Goal: Communication & Community: Answer question/provide support

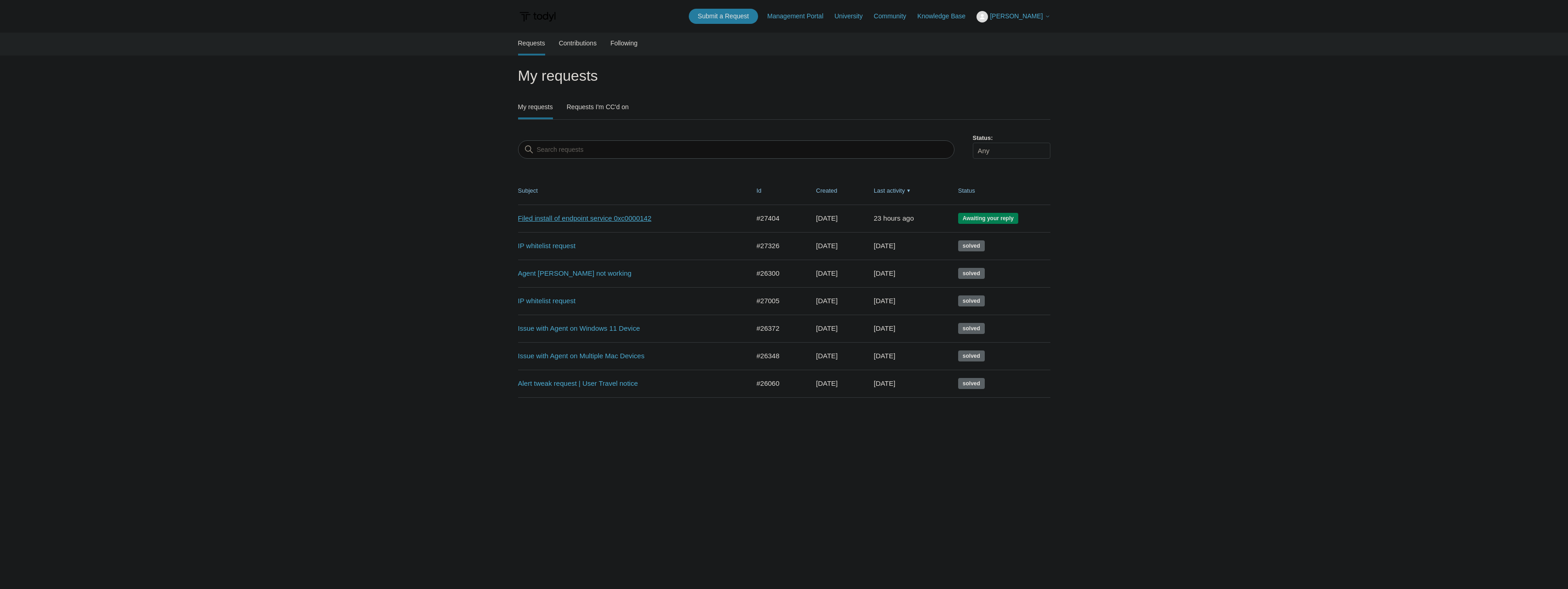
click at [543, 218] on link "Filed install of endpoint service 0xc0000142" at bounding box center [627, 218] width 218 height 10
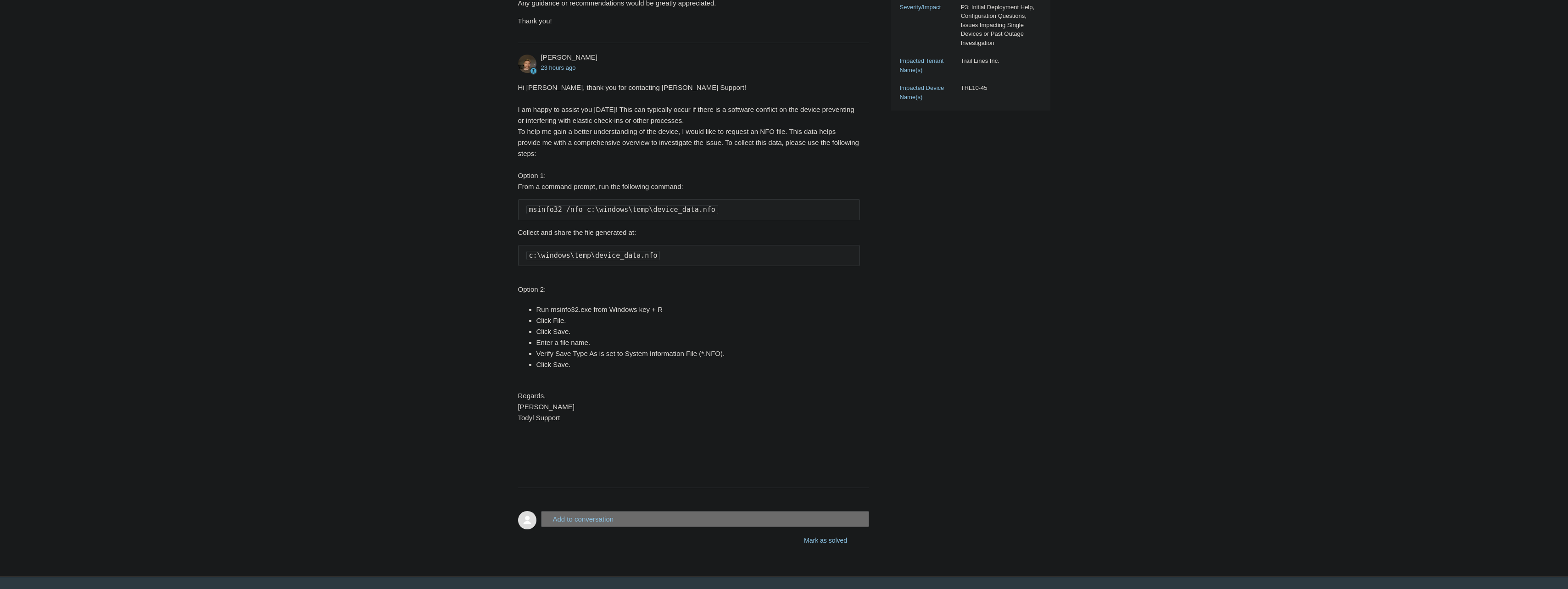
scroll to position [345, 0]
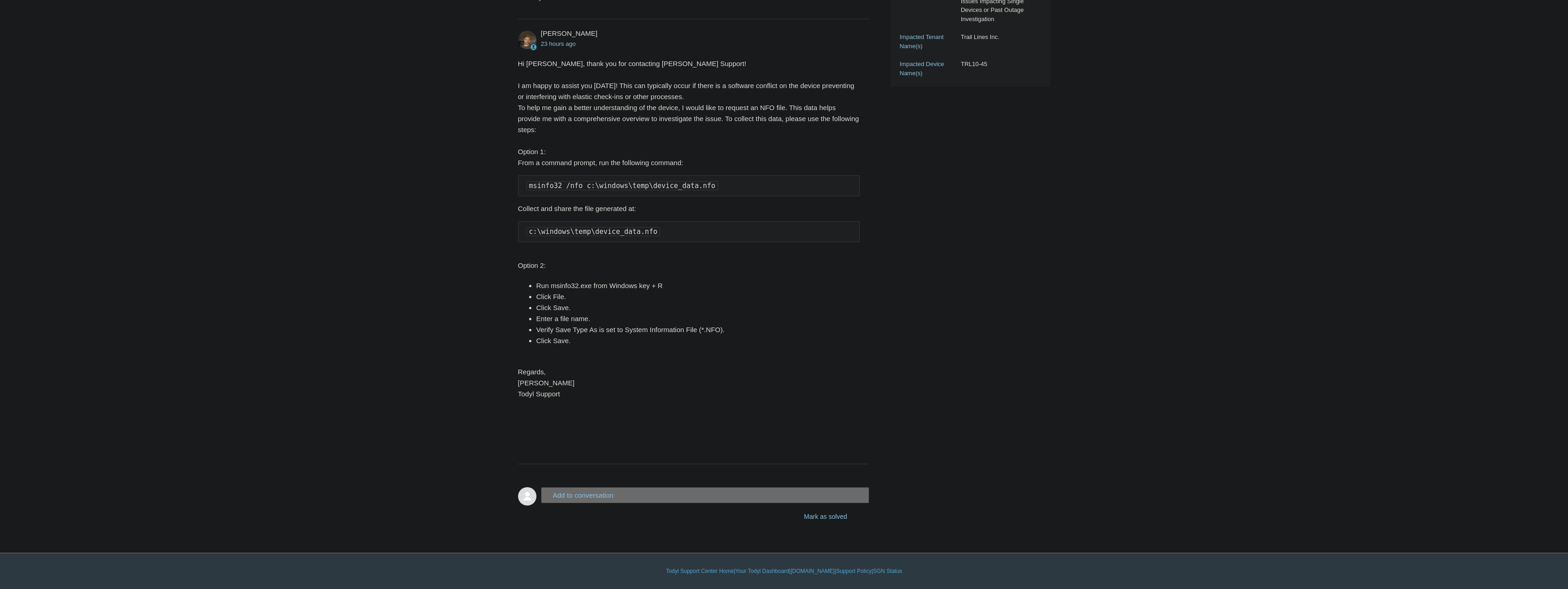
click at [578, 492] on button "Add to conversation" at bounding box center [705, 495] width 329 height 16
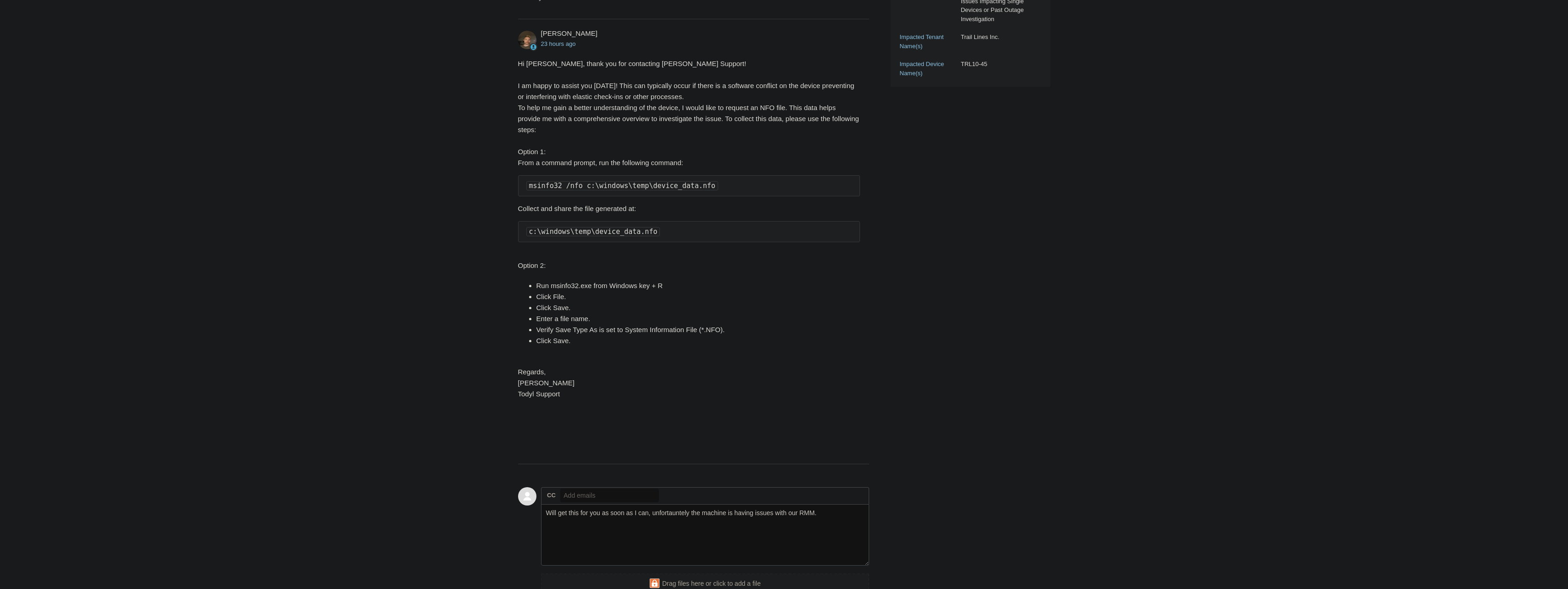
click at [447, 288] on main "Requests Contributions Following Todyl Support Center My activities Filed insta…" at bounding box center [784, 157] width 1568 height 938
drag, startPoint x: 573, startPoint y: 517, endPoint x: 594, endPoint y: 517, distance: 21.0
click at [573, 517] on textarea "Will get this for you as soon as I can, unfortauntely the machine is having iss…" at bounding box center [705, 535] width 329 height 62
click at [499, 428] on main "Requests Contributions Following Todyl Support Center My activities Filed insta…" at bounding box center [784, 157] width 1568 height 938
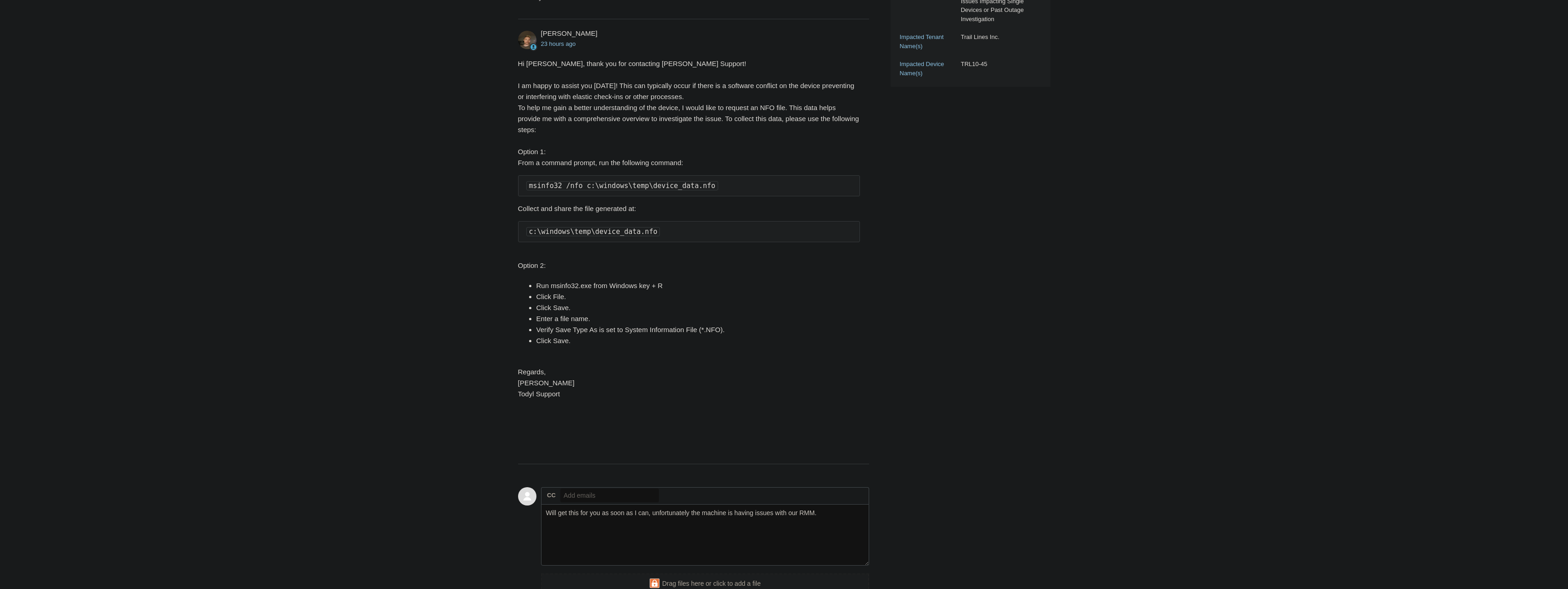
click at [1364, 437] on main "Requests Contributions Following Todyl Support Center My activities Filed insta…" at bounding box center [784, 157] width 1568 height 938
click at [827, 514] on textarea "Will get this for you as soon as I can, unfortunately the machine is having iss…" at bounding box center [705, 535] width 329 height 62
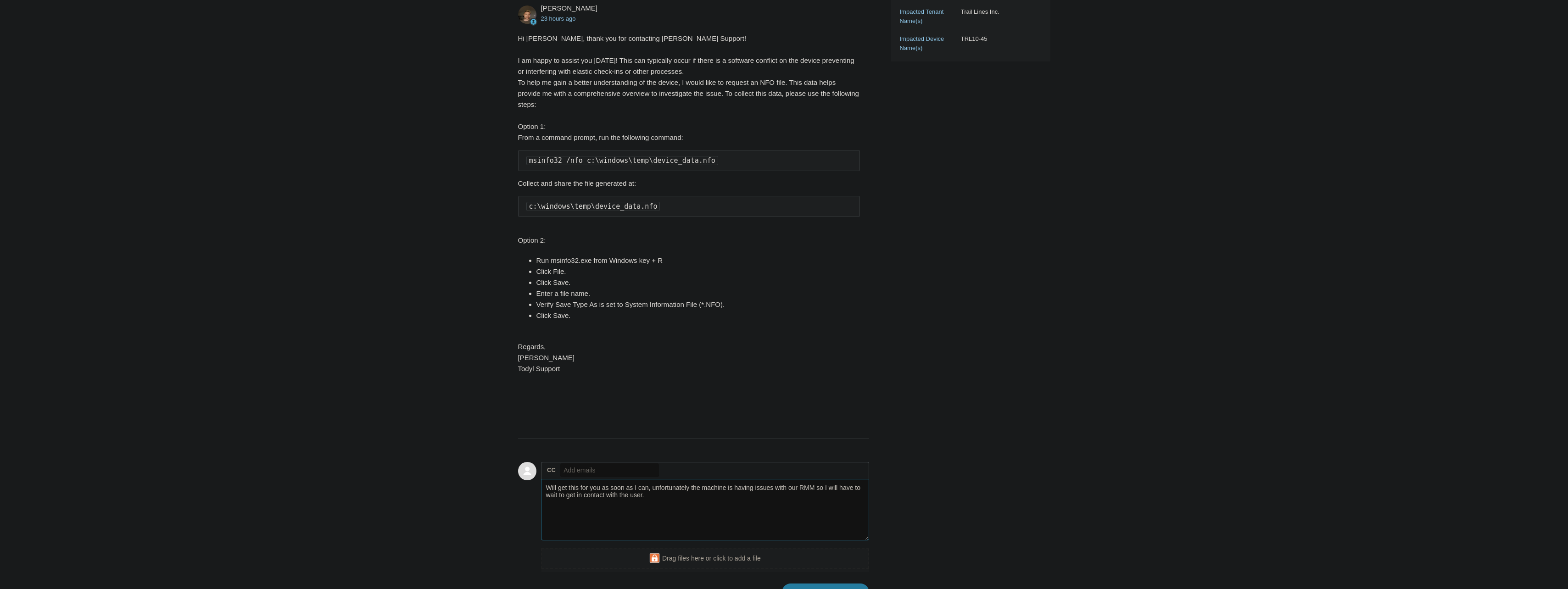
scroll to position [391, 0]
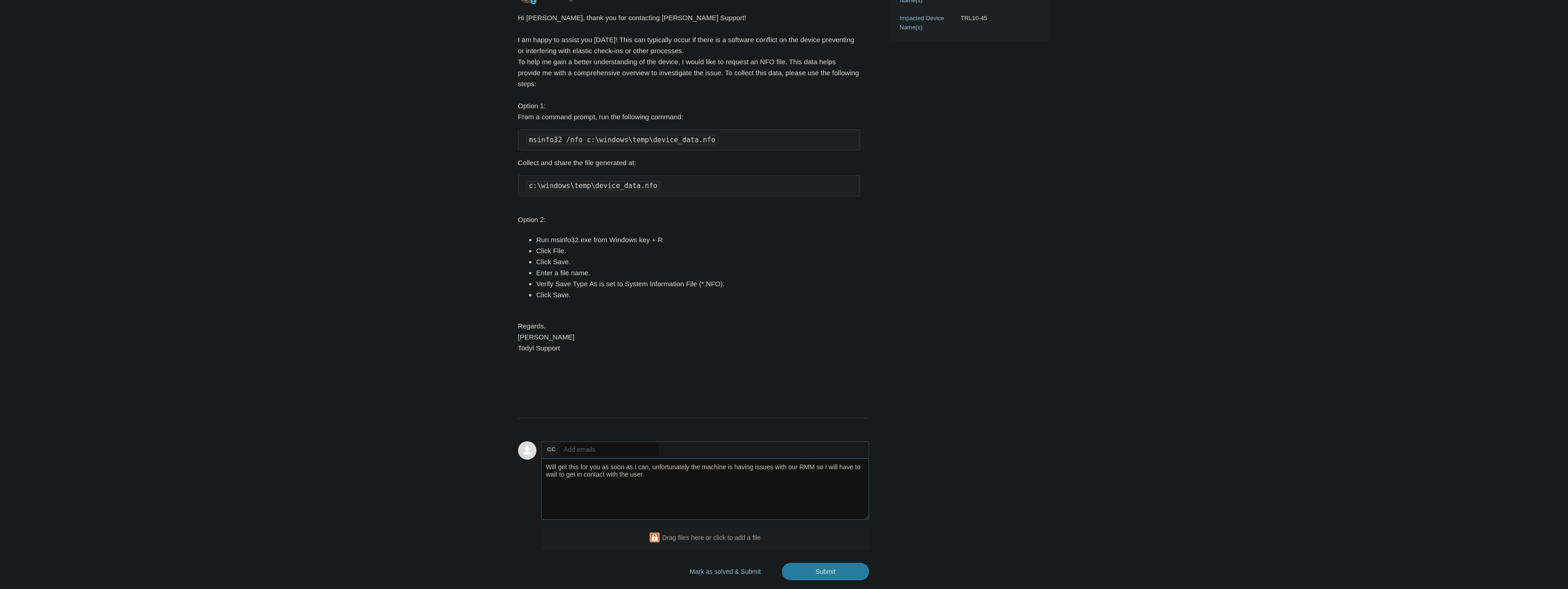
type textarea "Will get this for you as soon as I can, unfortunately the machine is having iss…"
click at [666, 478] on textarea "Will get this for you as soon as I can, unfortunately the machine is having iss…" at bounding box center [705, 489] width 329 height 62
click at [812, 577] on input "Submit" at bounding box center [825, 572] width 87 height 18
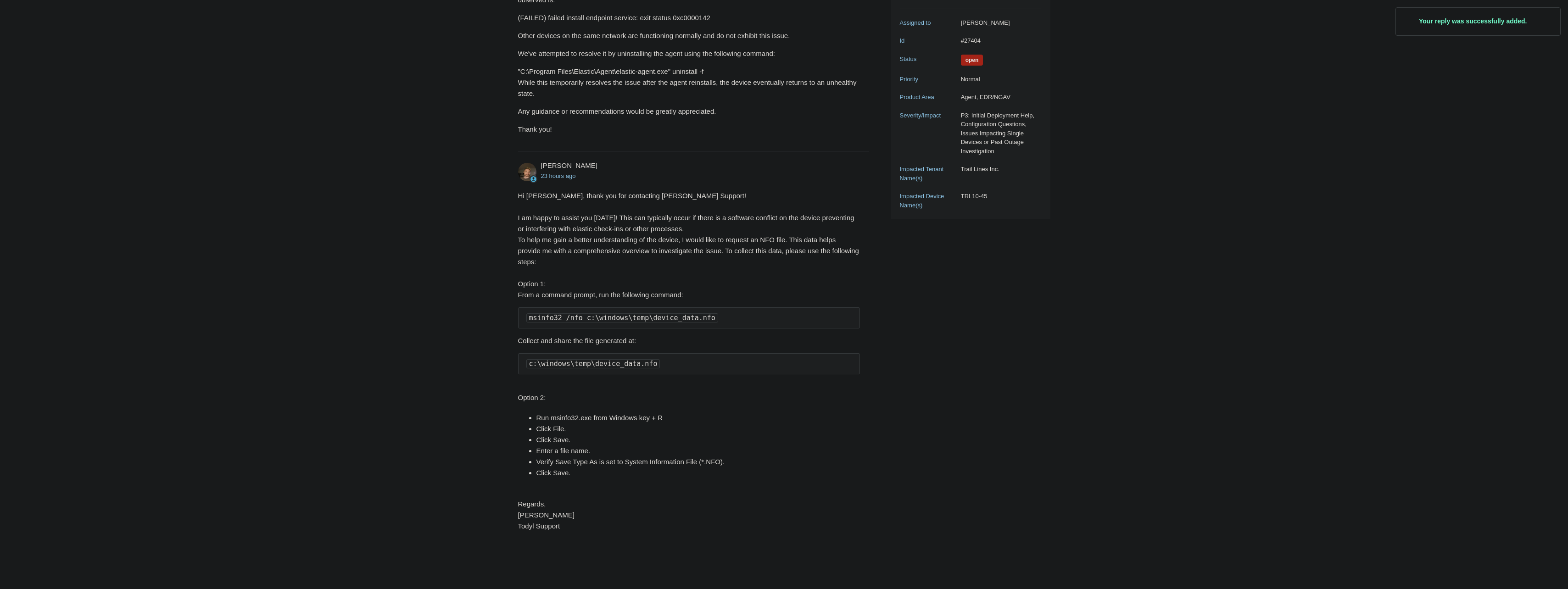
scroll to position [200, 0]
